Goal: Information Seeking & Learning: Learn about a topic

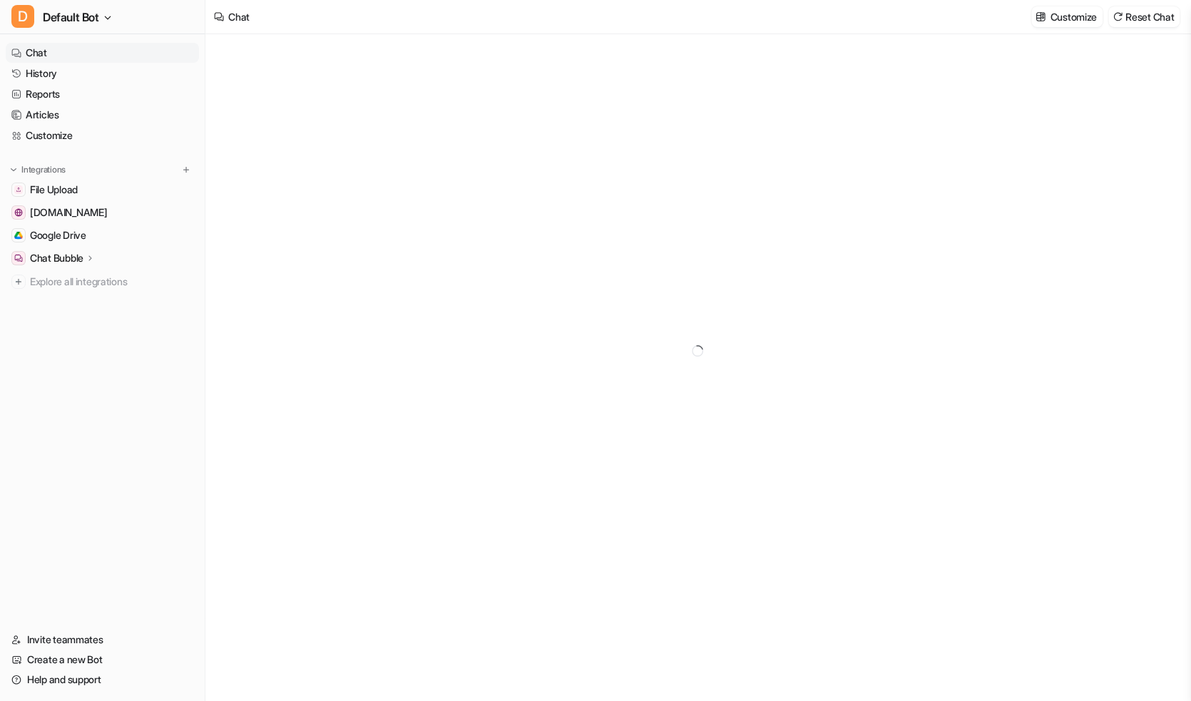
type textarea "**********"
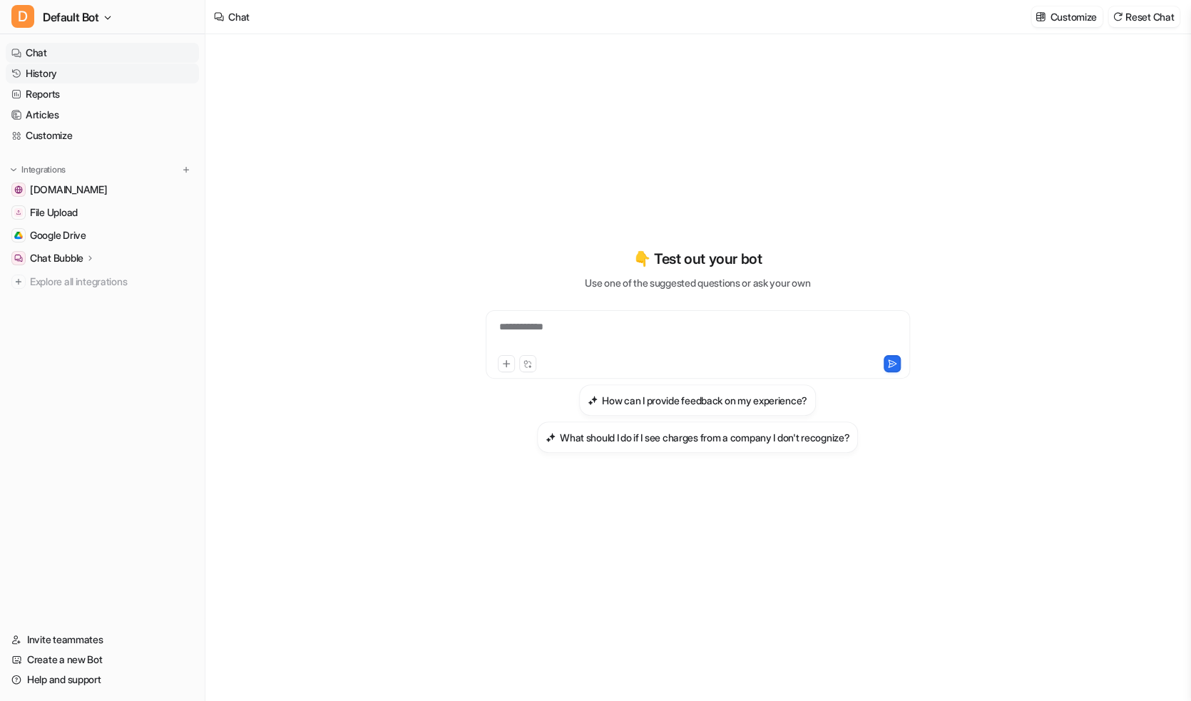
click at [60, 71] on link "History" at bounding box center [102, 73] width 193 height 20
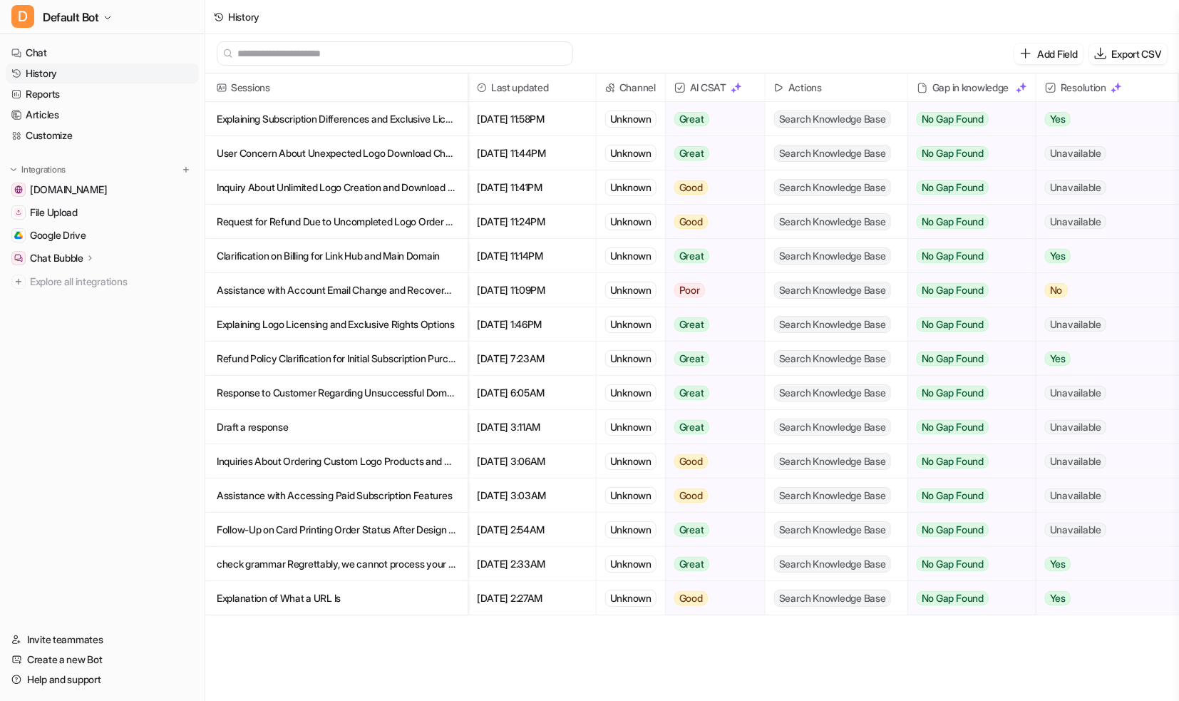
click at [322, 124] on p "Explaining Subscription Differences and Exclusive License Offer to Client" at bounding box center [337, 119] width 240 height 34
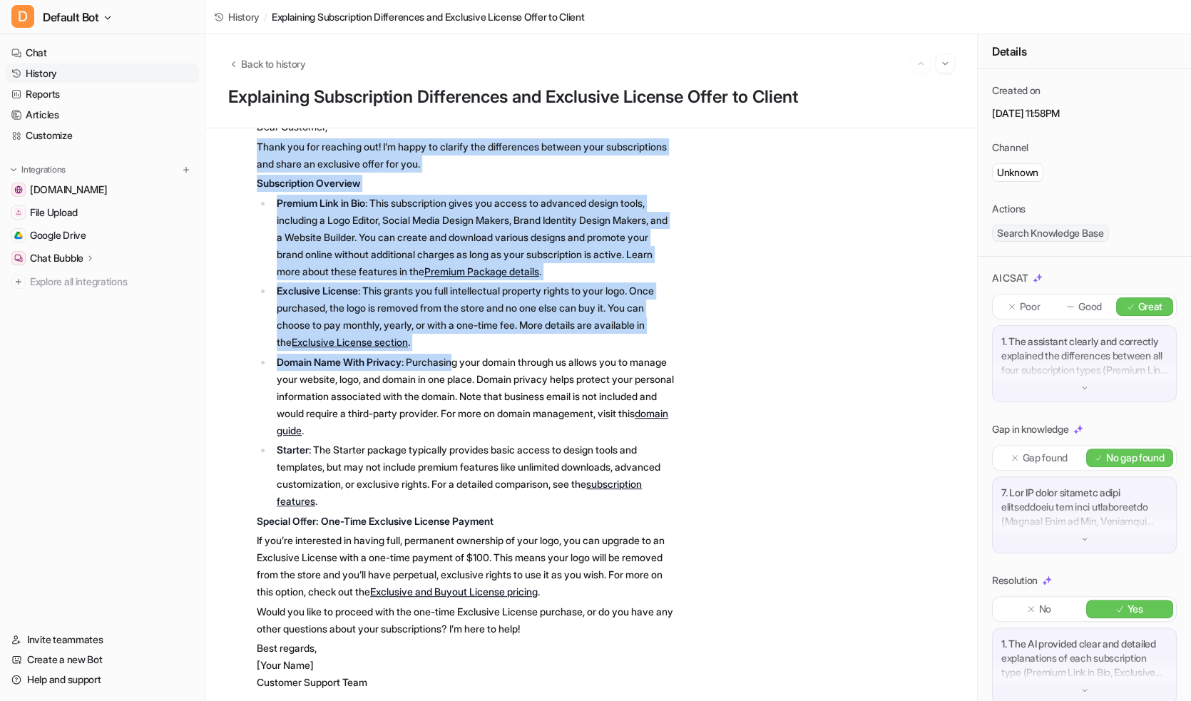
scroll to position [179, 0]
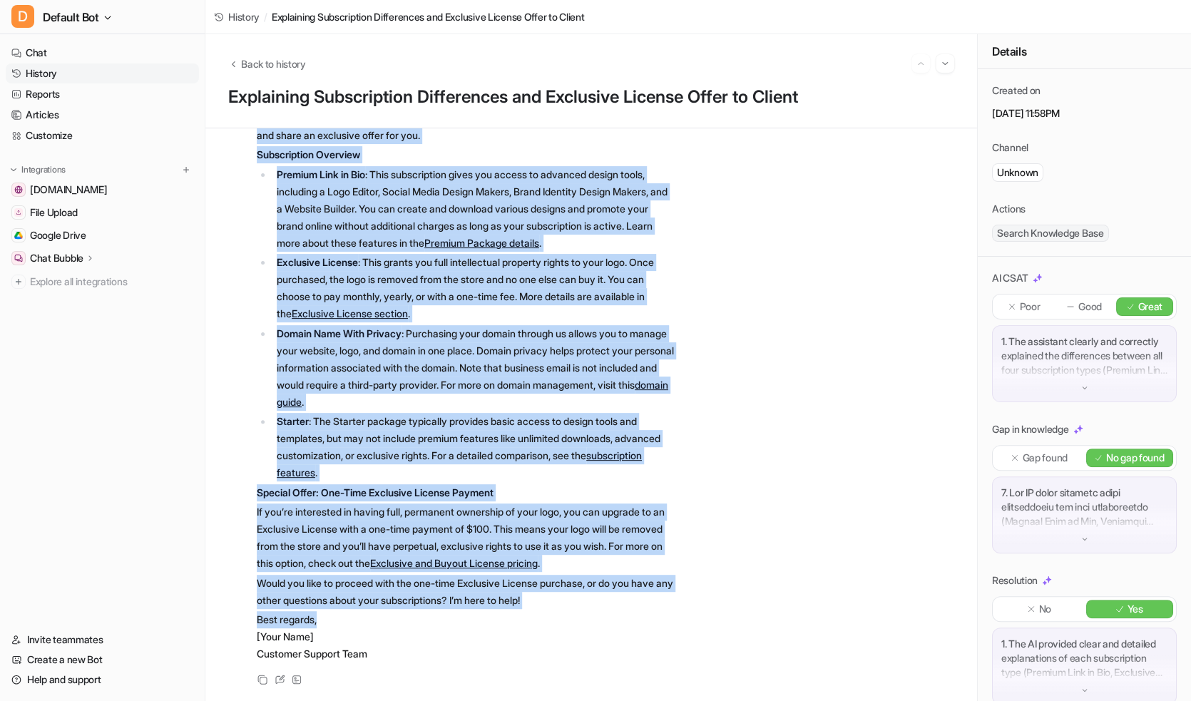
drag, startPoint x: 252, startPoint y: 212, endPoint x: 500, endPoint y: 599, distance: 459.3
click at [500, 599] on div "D Searched knowledge base search_queries : [ "Premium Link in Bio subscription …" at bounding box center [451, 367] width 446 height 598
copy span "Lorem ips dol sitametc adi! E’s doeiu te incidid utl etdoloremag aliquae admi v…"
